Goal: Find specific page/section: Find specific page/section

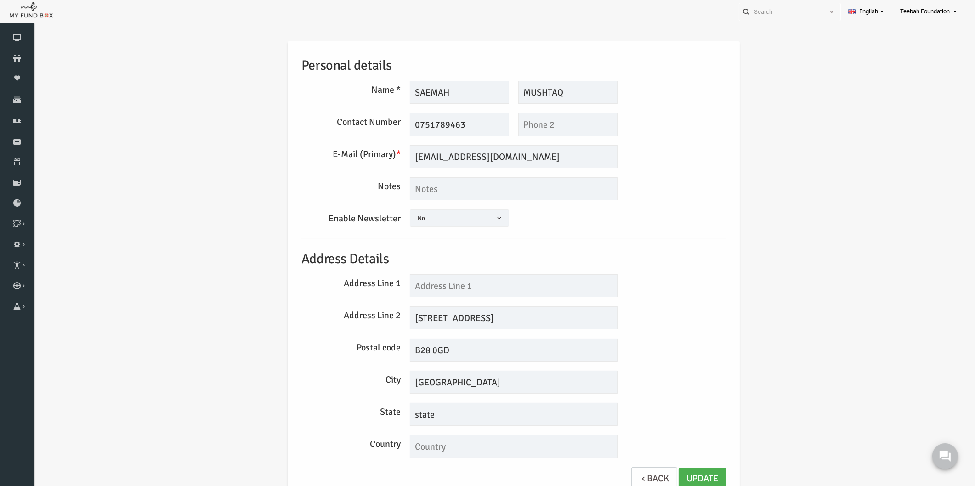
click at [782, 242] on div "Personal details Name * SAEMAH Description allows upto maximum of 255 character…" at bounding box center [495, 273] width 922 height 490
click at [444, 94] on input "SAEMAH" at bounding box center [440, 92] width 99 height 23
click at [775, 109] on div "Personal details Name * SAEMAH Description allows upto maximum of 255 character…" at bounding box center [495, 273] width 922 height 490
click at [22, 58] on icon at bounding box center [17, 58] width 34 height 7
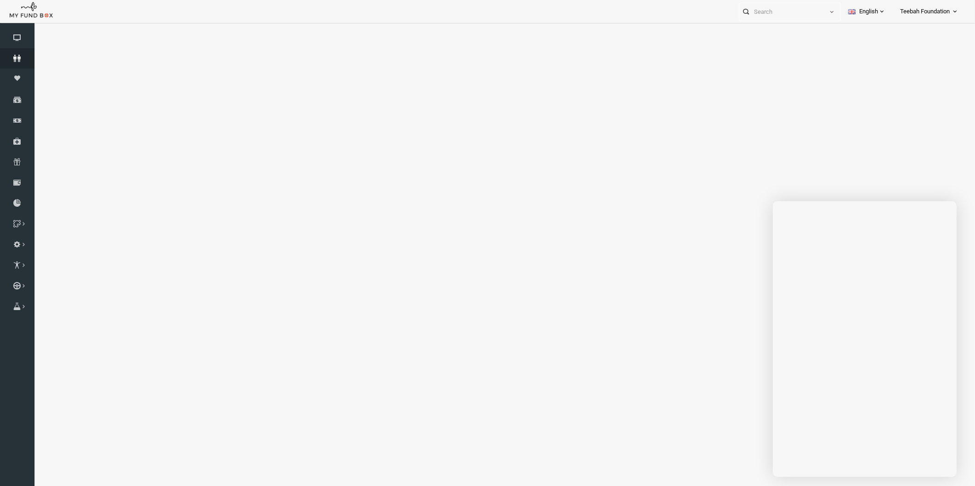
select select "100"
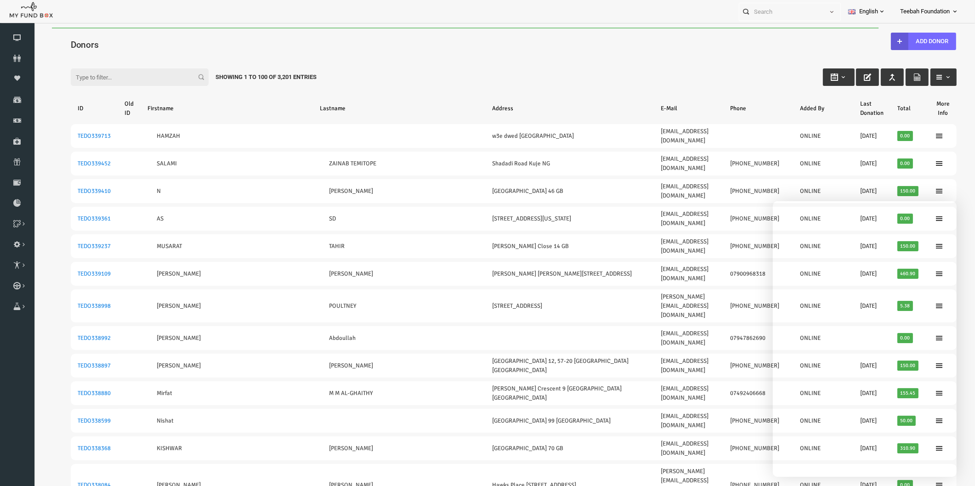
click at [628, 75] on div "Filter: Showing 1 to 100 of 3,201 Entries" at bounding box center [495, 68] width 904 height 25
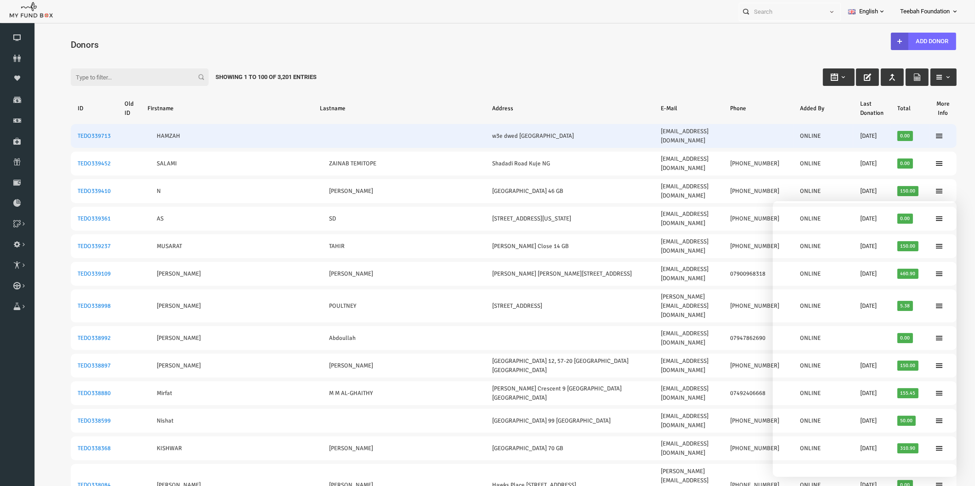
click at [55, 129] on td "TEDO339713" at bounding box center [75, 136] width 47 height 24
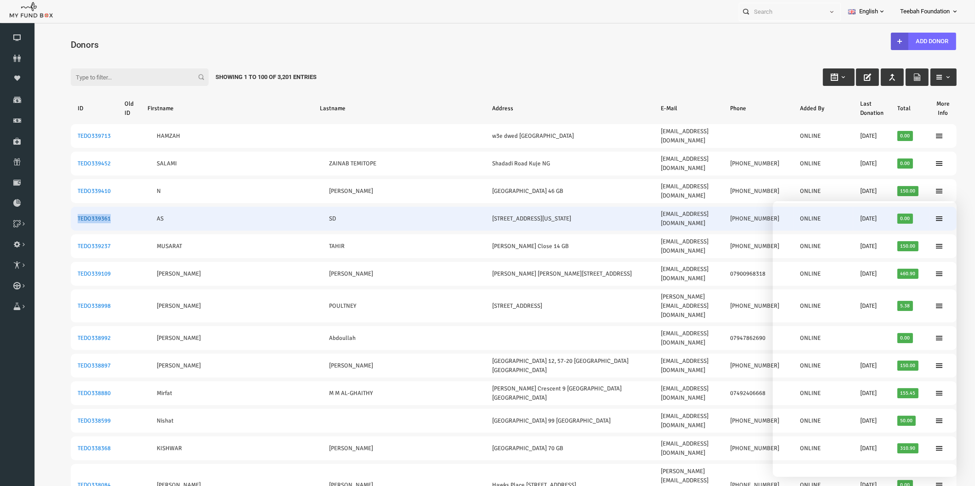
drag, startPoint x: 56, startPoint y: 191, endPoint x: 91, endPoint y: 192, distance: 34.5
click at [91, 207] on td "TEDO339361" at bounding box center [75, 219] width 47 height 24
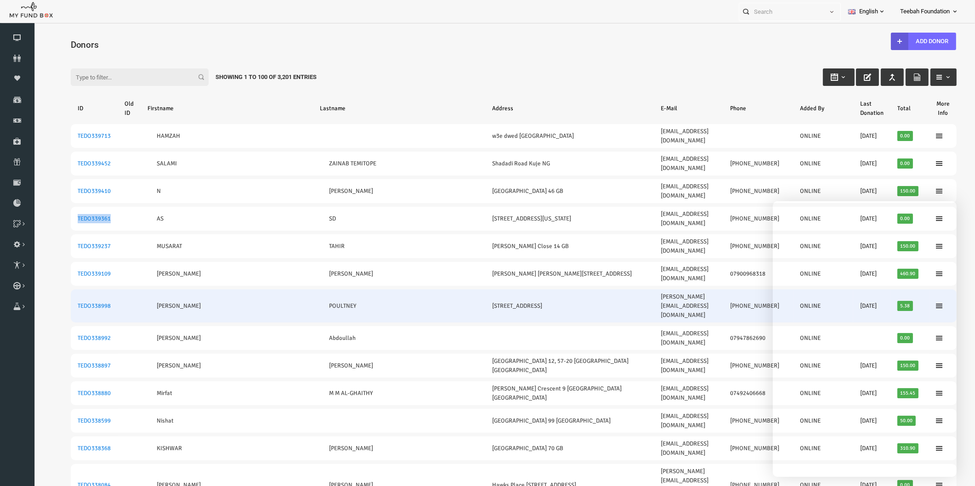
copy link "TEDO339361"
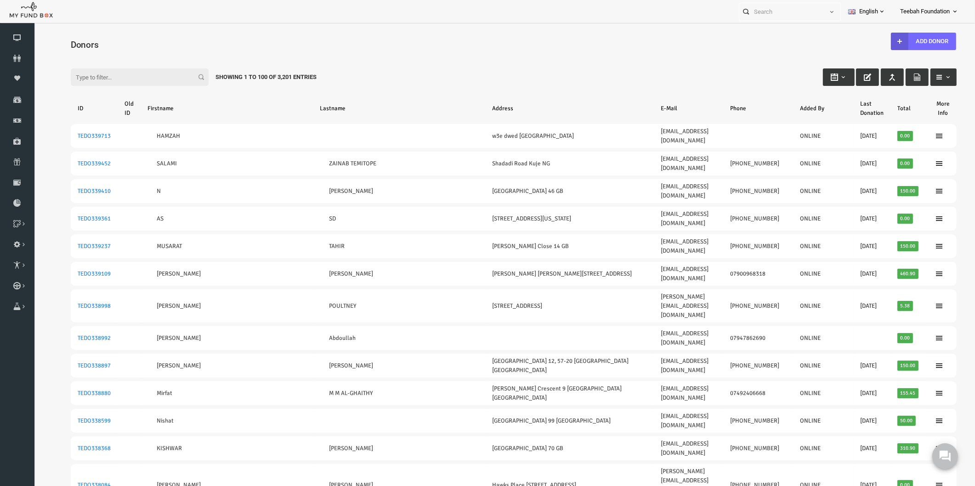
click at [389, 61] on div "Filter: Showing 1 to 100 of 3,201 Entries" at bounding box center [495, 68] width 904 height 25
